Goal: Transaction & Acquisition: Purchase product/service

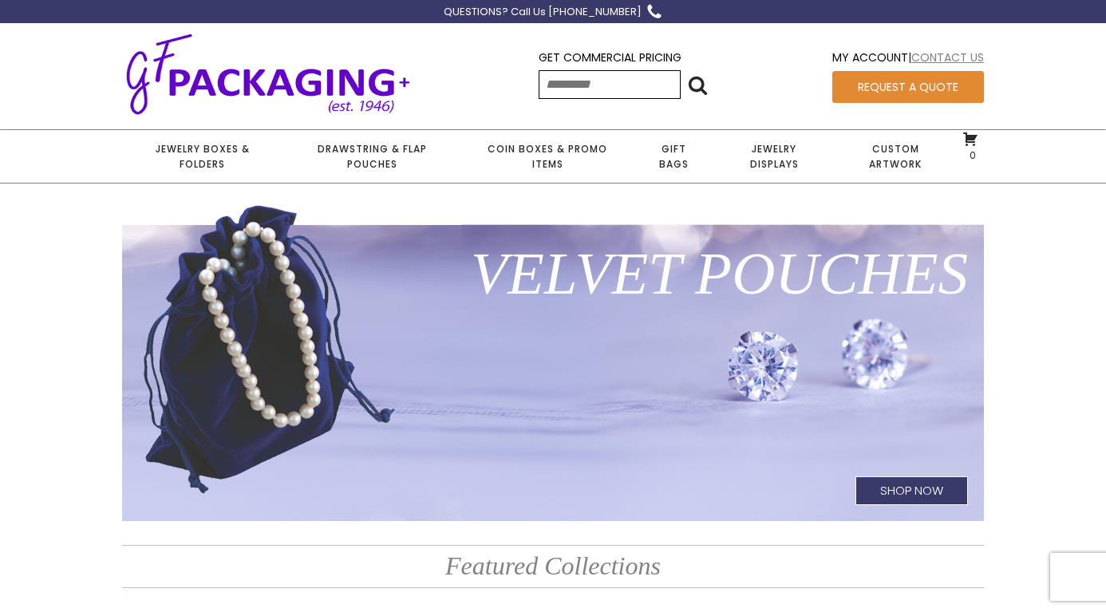
click at [958, 57] on link "Contact Us" at bounding box center [947, 57] width 73 height 16
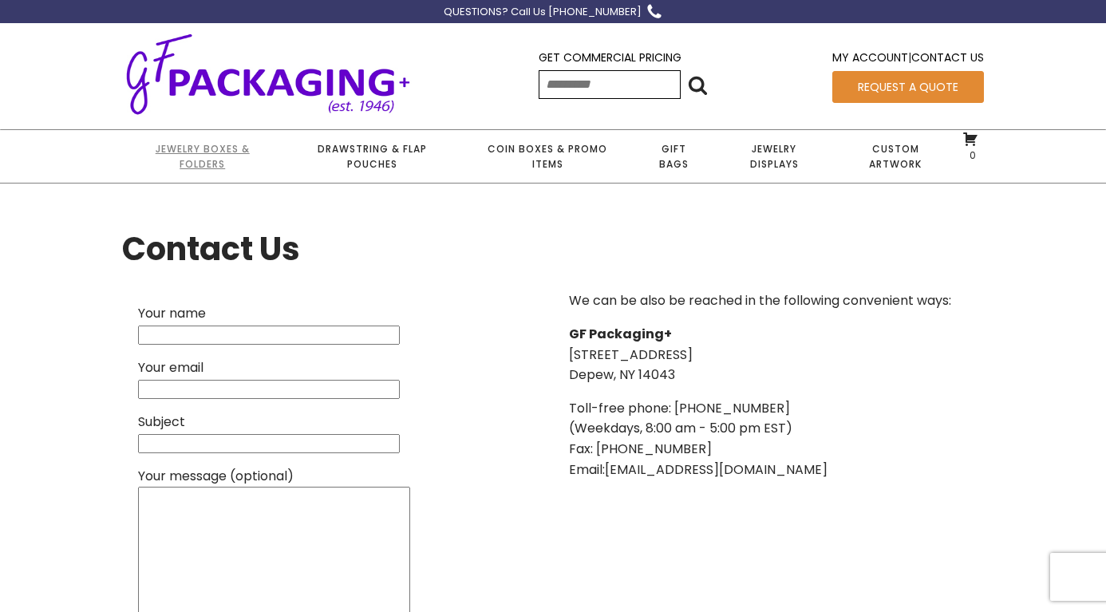
click at [221, 152] on link "Jewelry Boxes & Folders" at bounding box center [202, 156] width 160 height 53
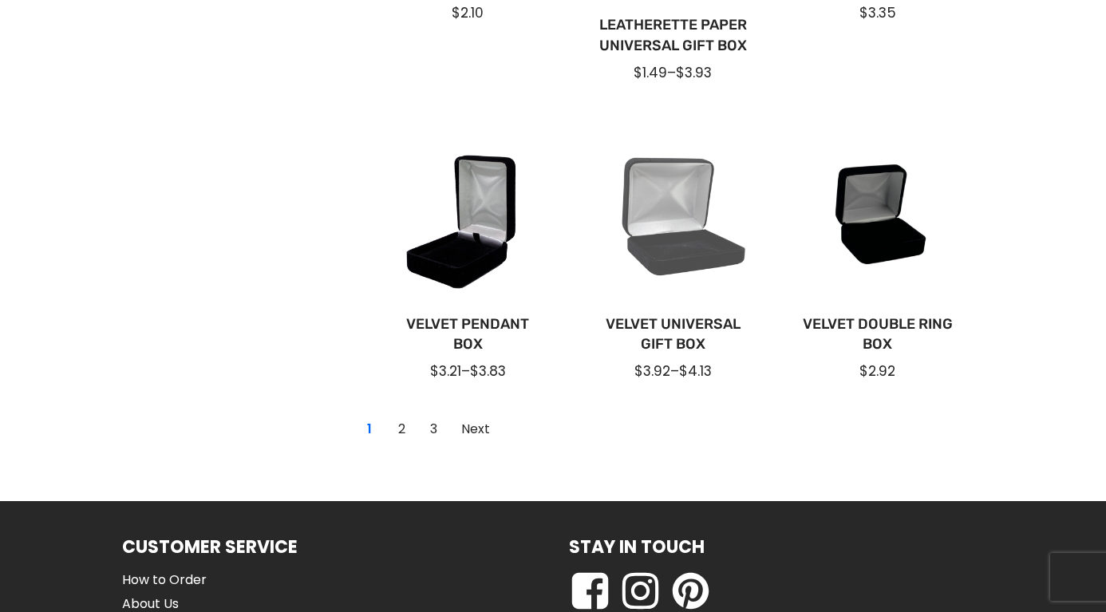
scroll to position [1222, 0]
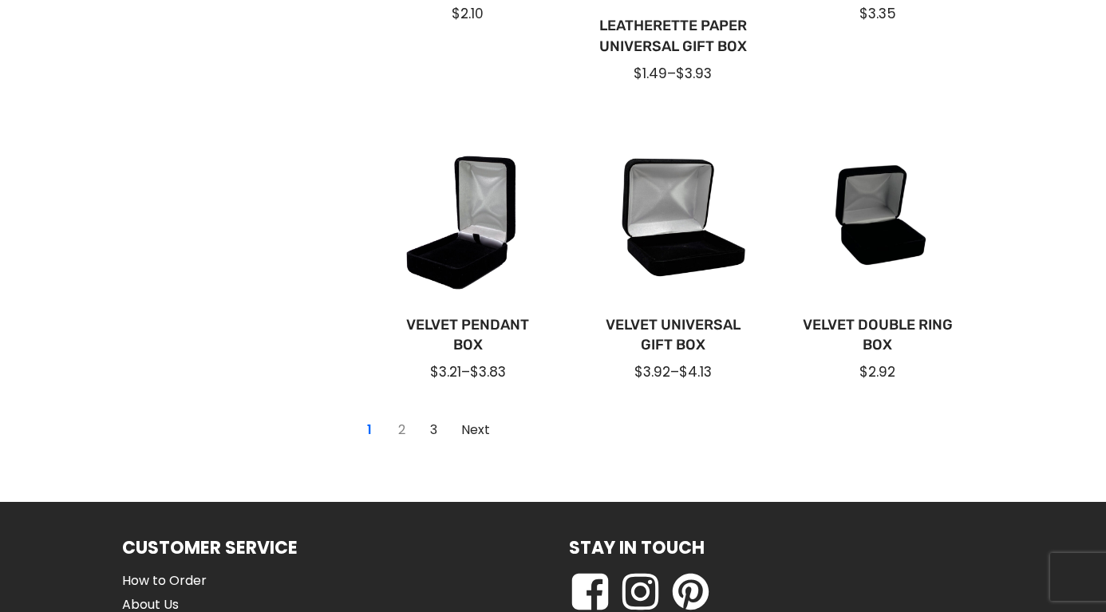
click at [399, 429] on link "2" at bounding box center [401, 430] width 26 height 26
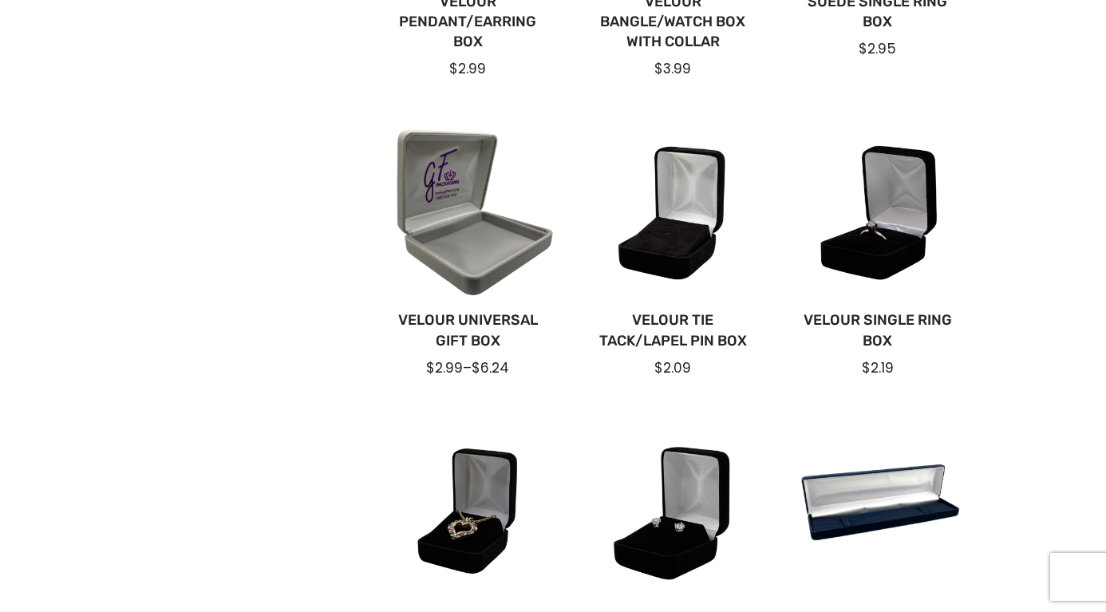
scroll to position [907, 0]
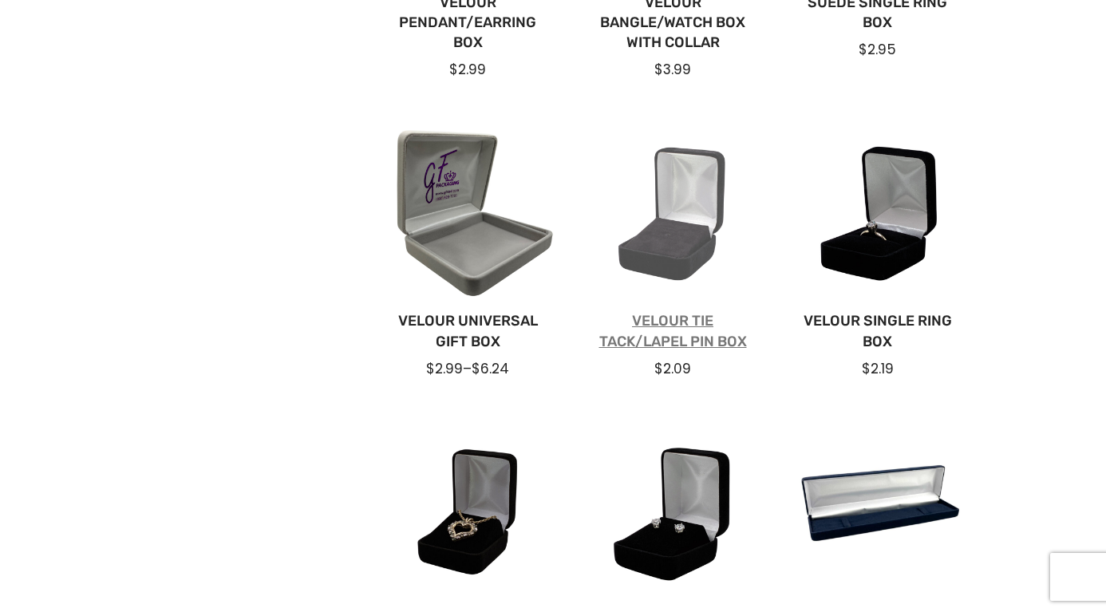
click at [664, 337] on link "Velour Tie Tack/Lapel Pin Box" at bounding box center [673, 331] width 154 height 40
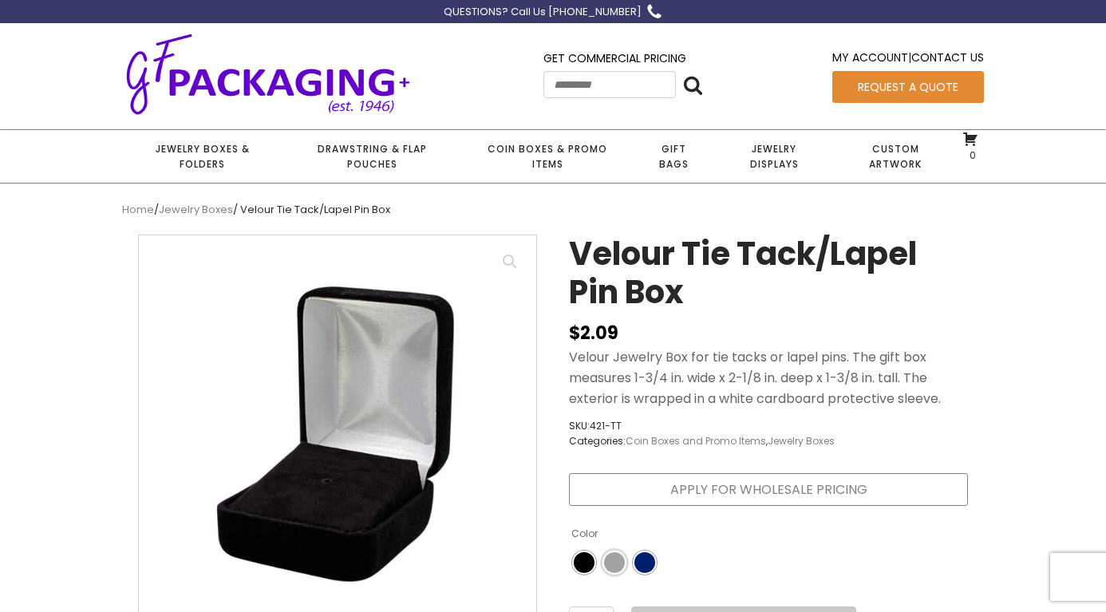
click at [613, 554] on span "Color" at bounding box center [614, 562] width 21 height 21
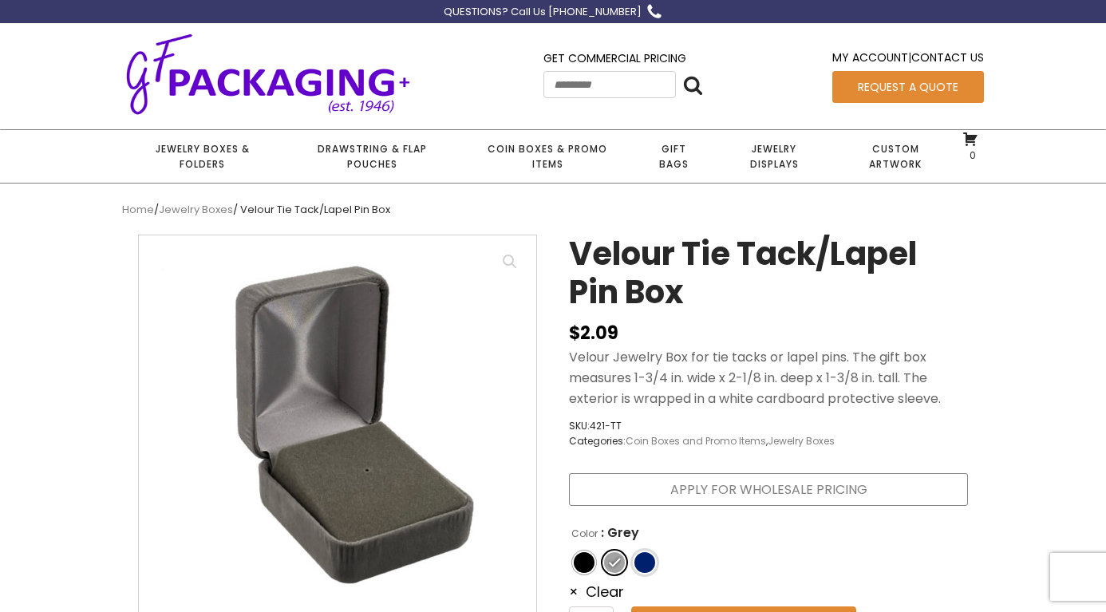
click at [643, 558] on span "Color" at bounding box center [644, 562] width 21 height 21
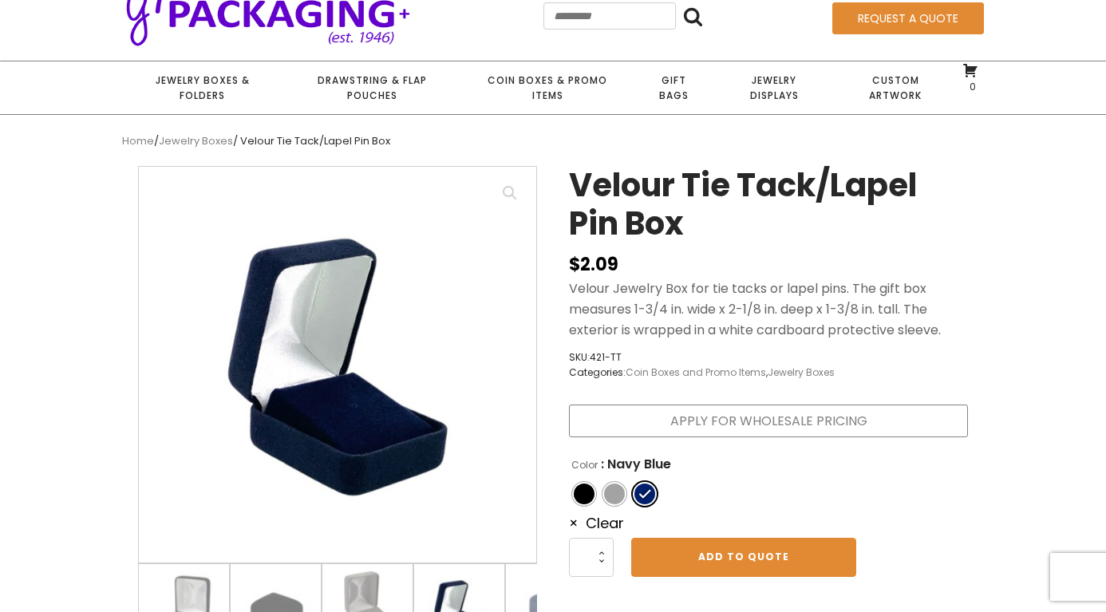
scroll to position [74, 0]
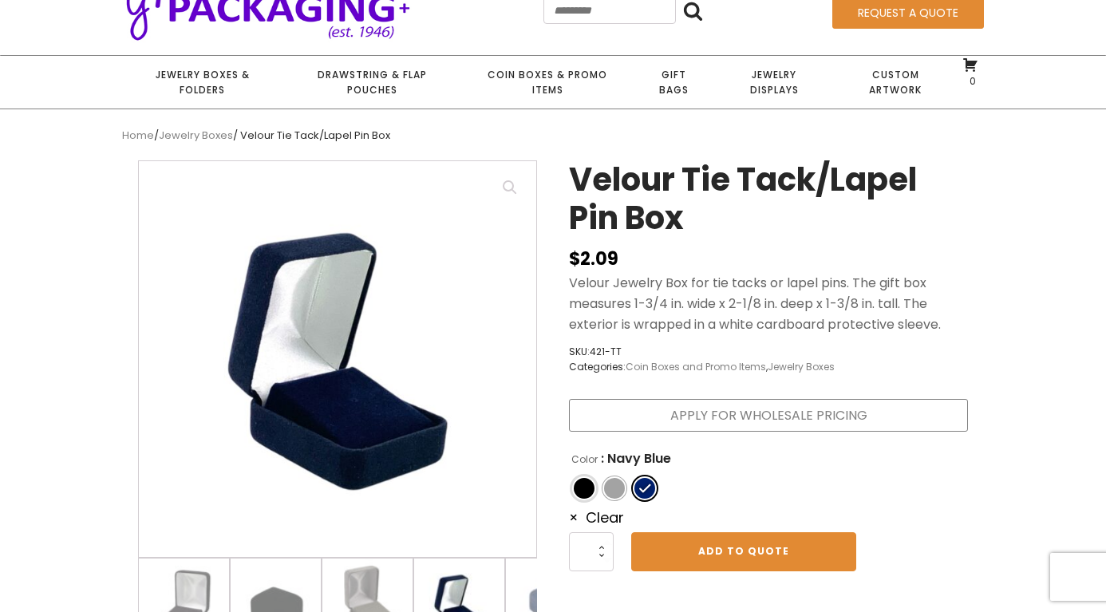
click at [585, 479] on span "Color" at bounding box center [584, 488] width 21 height 21
